Goal: Information Seeking & Learning: Find specific fact

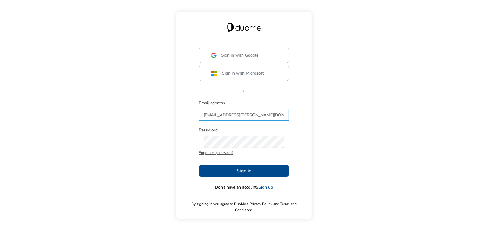
type input "[EMAIL_ADDRESS][PERSON_NAME][DOMAIN_NAME]"
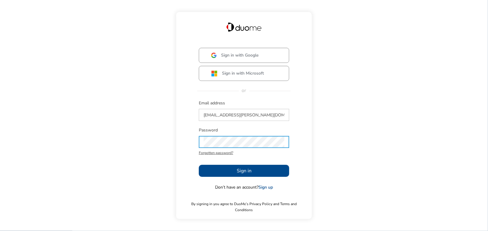
click at [243, 175] on span "Sign in" at bounding box center [244, 171] width 15 height 7
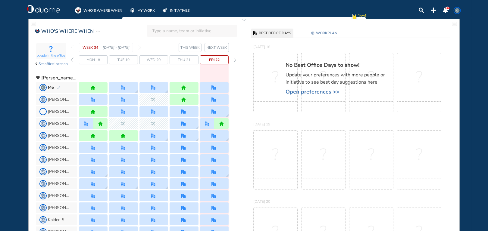
click at [159, 32] on input "search" at bounding box center [194, 30] width 84 height 13
click at [169, 43] on div "[PERSON_NAME] Add to page" at bounding box center [192, 46] width 81 height 8
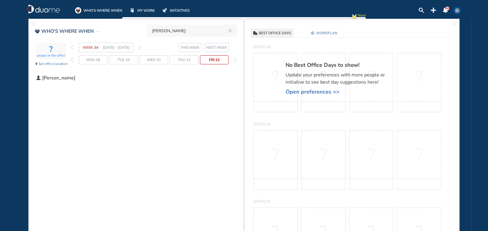
type input "[PERSON_NAME]"
click at [73, 60] on img "back day" at bounding box center [72, 60] width 3 height 5
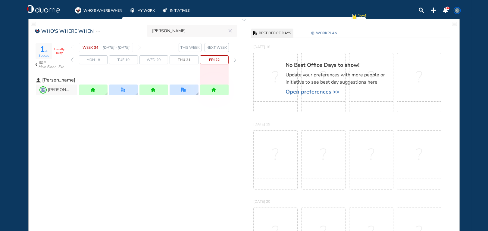
click at [183, 90] on img "office" at bounding box center [183, 90] width 5 height 5
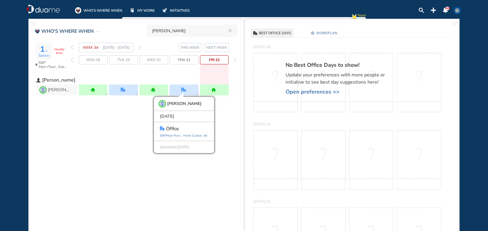
click at [222, 110] on div "WHO'S WHERE WHEN [PERSON_NAME] 1 /1 Spaces Usually busy B&P Main Floor , Execut…" at bounding box center [136, 72] width 215 height 86
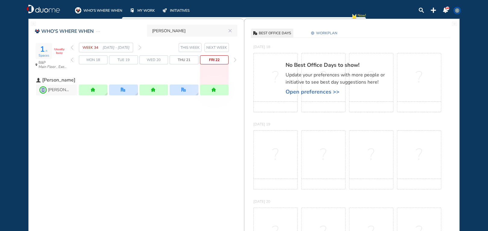
click at [216, 49] on span "NEXT WEEK" at bounding box center [216, 48] width 21 height 6
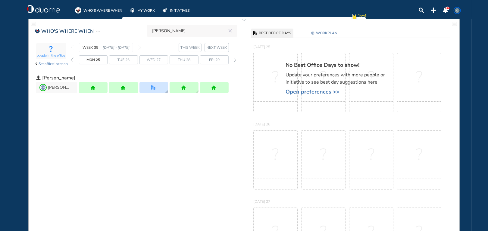
click at [150, 87] on div at bounding box center [154, 87] width 29 height 11
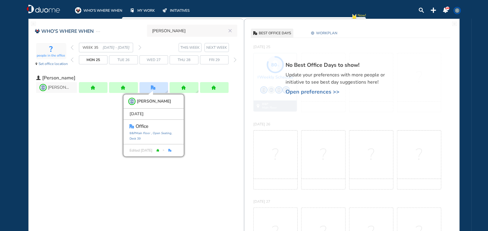
click at [71, 60] on img "back day" at bounding box center [72, 60] width 3 height 5
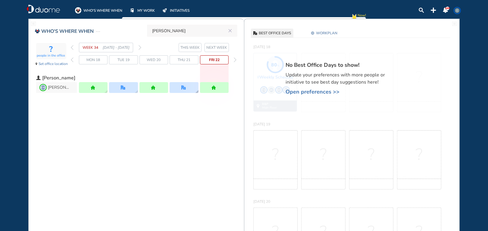
click at [178, 91] on div at bounding box center [184, 87] width 29 height 11
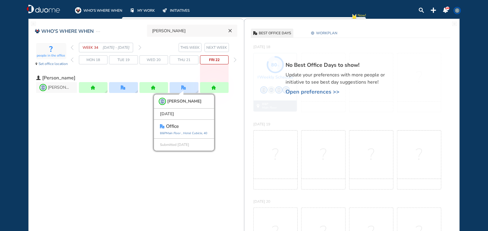
click at [231, 30] on icon "reset" at bounding box center [230, 30] width 6 height 5
